Goal: Find specific page/section: Find specific page/section

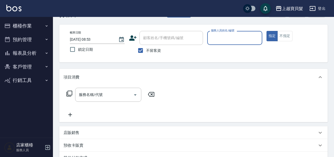
scroll to position [26, 0]
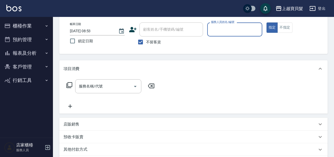
click at [30, 56] on button "報表及分析" at bounding box center [26, 53] width 49 height 14
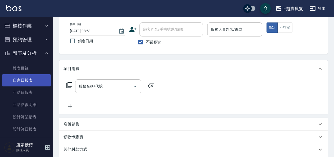
click at [30, 78] on link "店家日報表" at bounding box center [26, 80] width 49 height 12
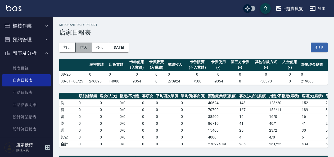
click at [81, 49] on button "昨天" at bounding box center [84, 48] width 16 height 10
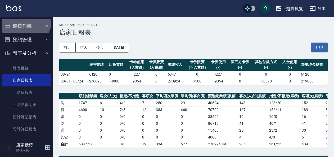
click at [24, 20] on button "櫃檯作業" at bounding box center [26, 26] width 49 height 14
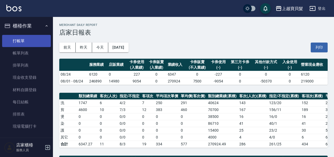
click at [27, 39] on link "打帳單" at bounding box center [26, 41] width 49 height 12
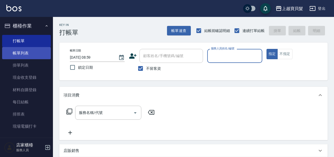
click at [33, 53] on link "帳單列表" at bounding box center [26, 53] width 49 height 12
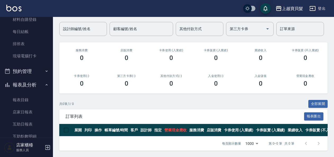
scroll to position [79, 0]
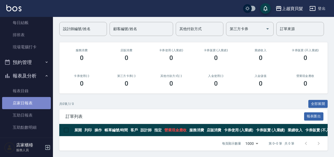
click at [31, 104] on link "店家日報表" at bounding box center [26, 103] width 49 height 12
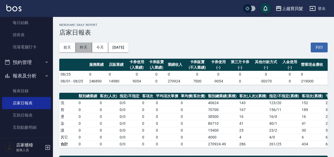
click at [81, 49] on button "昨天" at bounding box center [84, 48] width 16 height 10
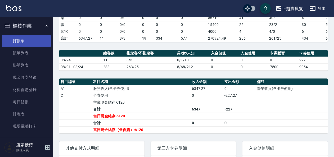
scroll to position [53, 0]
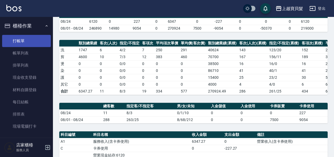
click at [11, 44] on link "打帳單" at bounding box center [26, 41] width 49 height 12
